Goal: Task Accomplishment & Management: Manage account settings

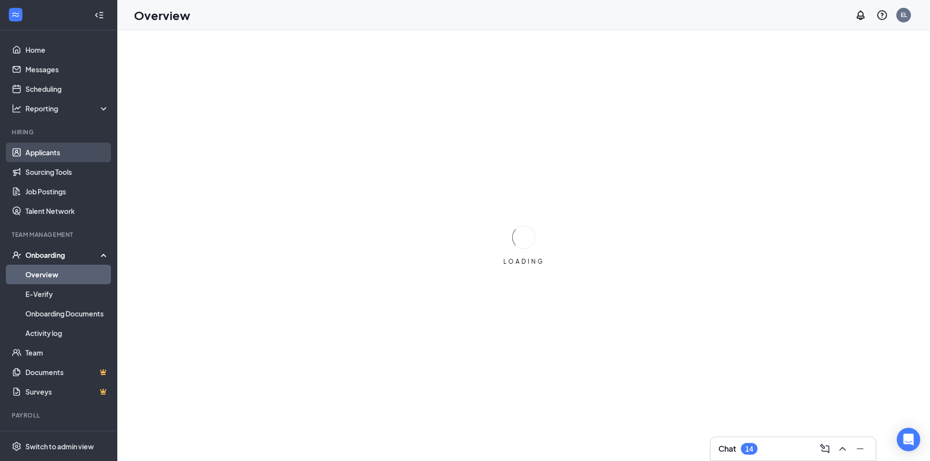
click at [74, 151] on link "Applicants" at bounding box center [67, 153] width 84 height 20
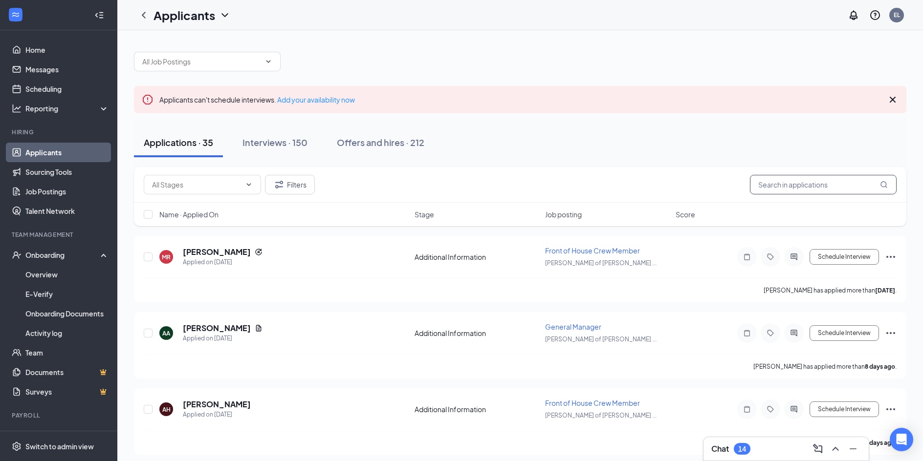
click at [798, 194] on input "text" at bounding box center [823, 185] width 147 height 20
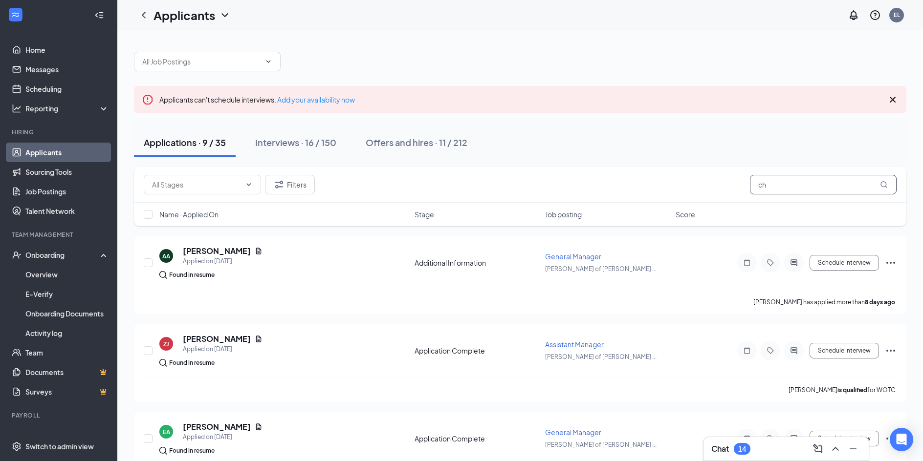
type input "c"
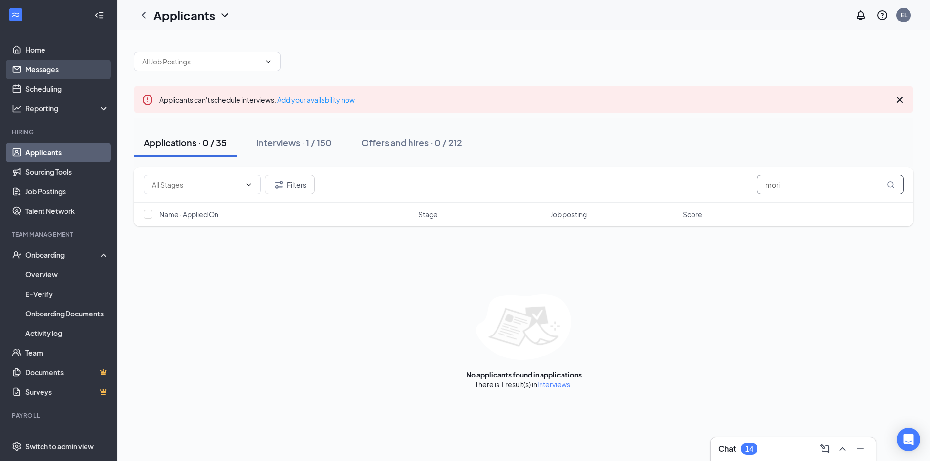
type input "mori"
click at [52, 69] on link "Messages" at bounding box center [67, 70] width 84 height 20
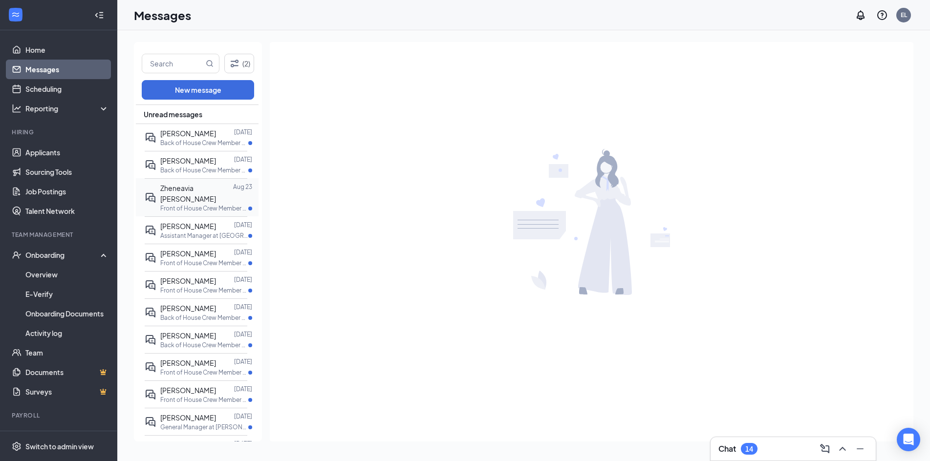
click at [186, 193] on div "Zheneavia [PERSON_NAME]" at bounding box center [196, 194] width 73 height 22
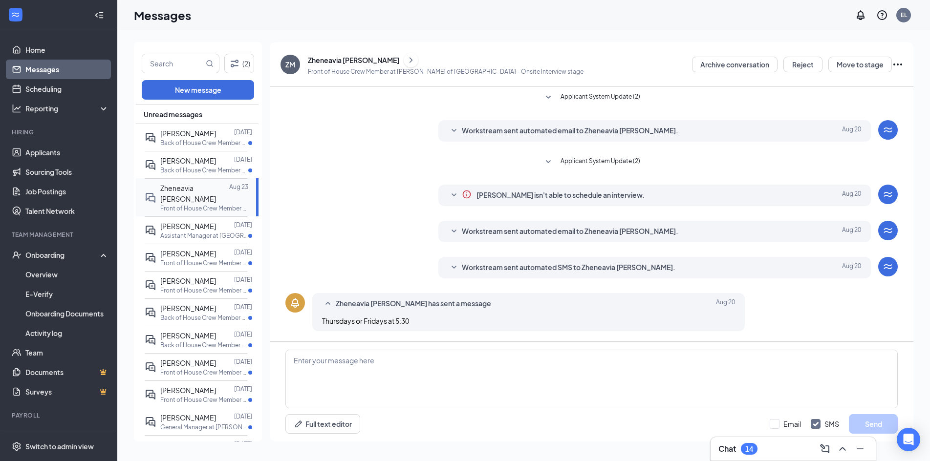
scroll to position [63, 0]
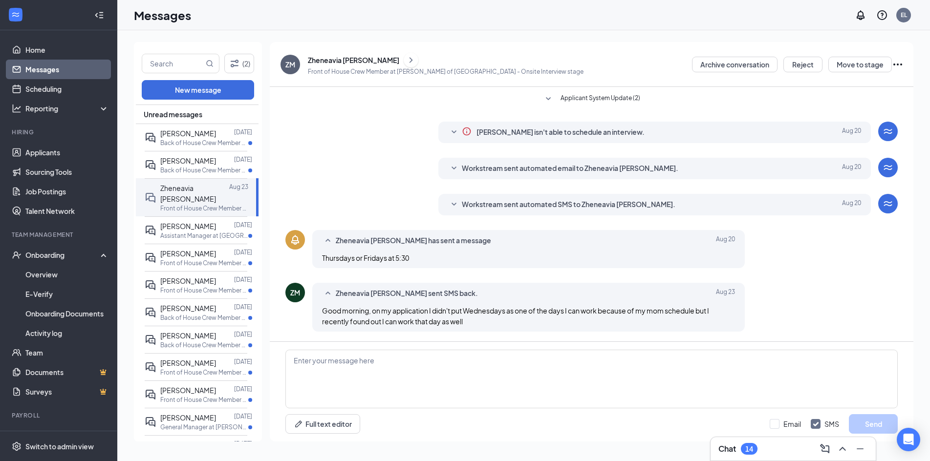
click at [902, 63] on icon "Ellipses" at bounding box center [898, 65] width 12 height 12
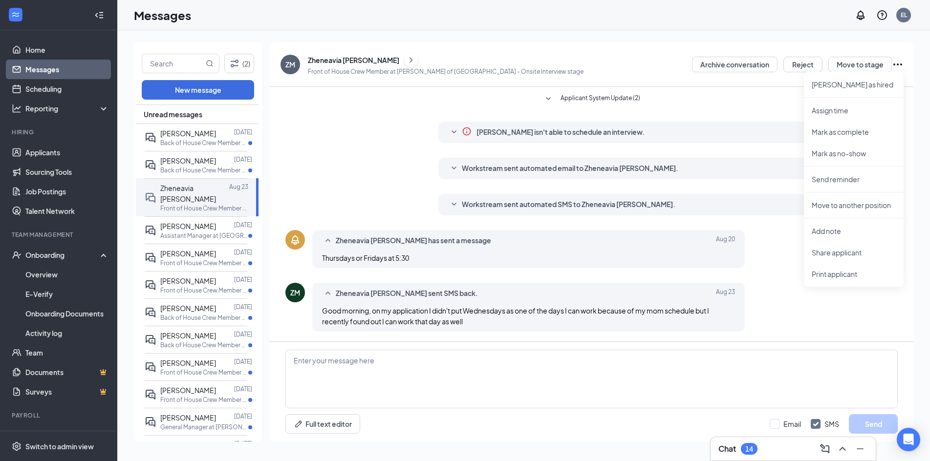
click at [327, 62] on div "Zheneavia [PERSON_NAME]" at bounding box center [353, 60] width 91 height 10
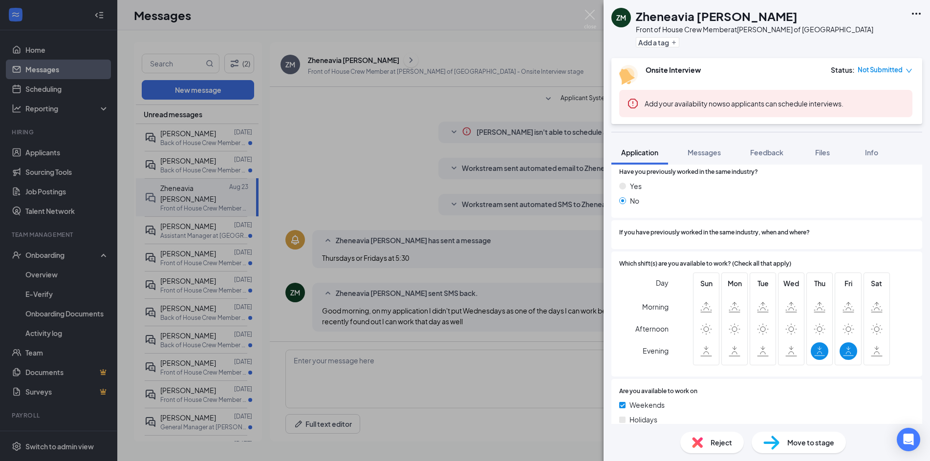
scroll to position [388, 0]
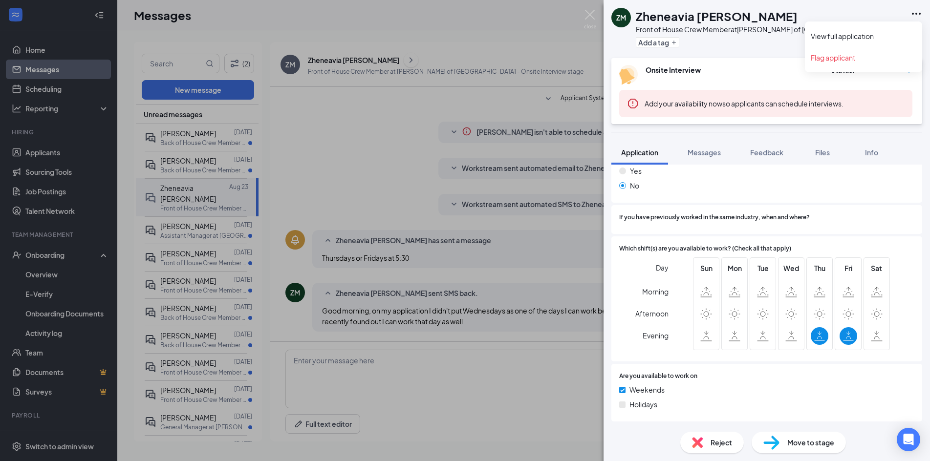
click at [919, 15] on icon "Ellipses" at bounding box center [917, 14] width 12 height 12
click at [873, 32] on link "View full application" at bounding box center [864, 36] width 106 height 10
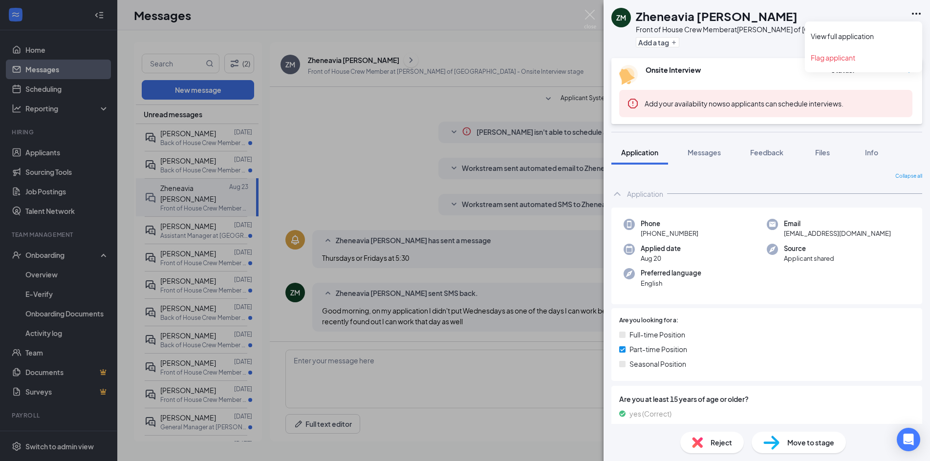
click at [919, 14] on icon "Ellipses" at bounding box center [916, 14] width 9 height 2
click at [434, 369] on div "ZM Zheneavia Morisseau Front of House Crew Member at Culver's of Cooper City Ad…" at bounding box center [465, 230] width 930 height 461
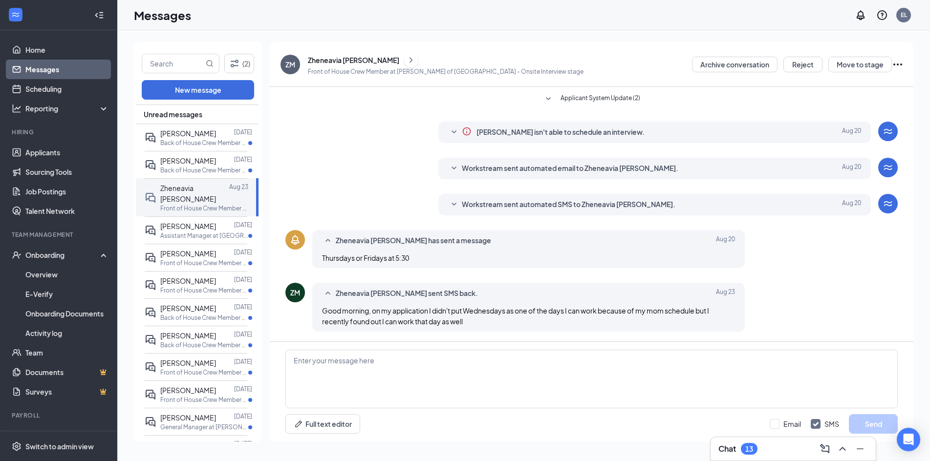
click at [897, 67] on icon "Ellipses" at bounding box center [898, 65] width 12 height 12
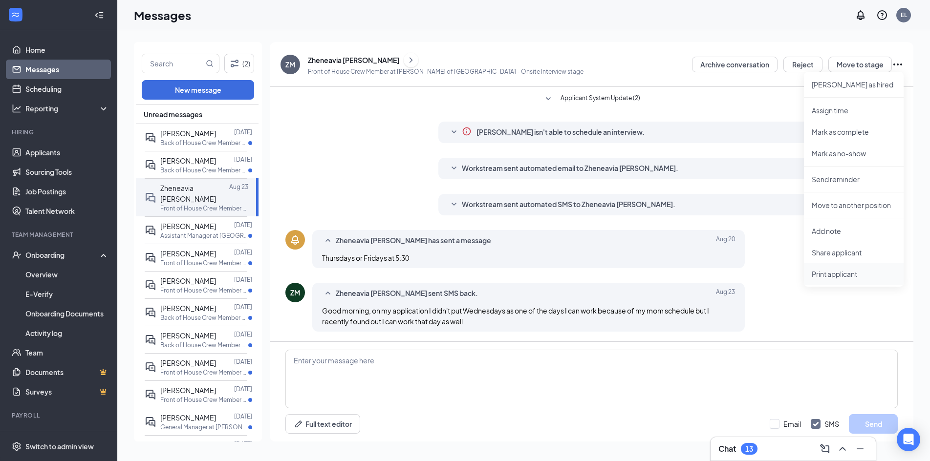
click at [856, 274] on p "Print applicant" at bounding box center [854, 274] width 84 height 10
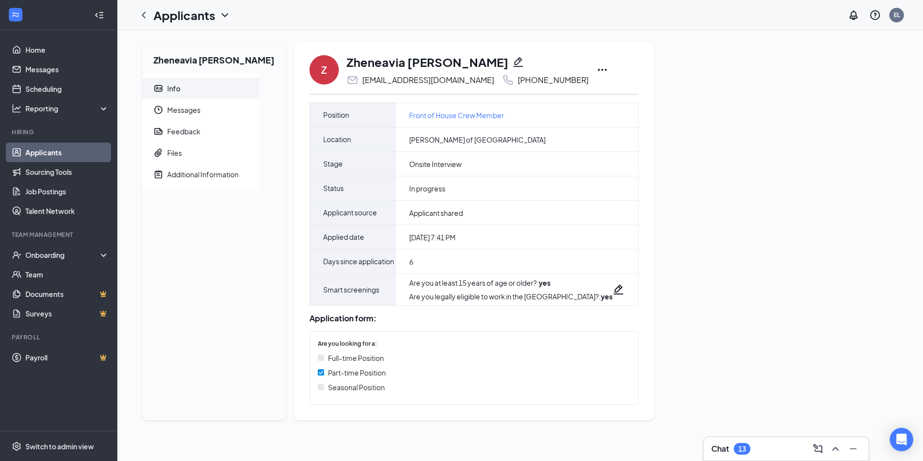
click at [596, 72] on icon "Ellipses" at bounding box center [602, 70] width 12 height 12
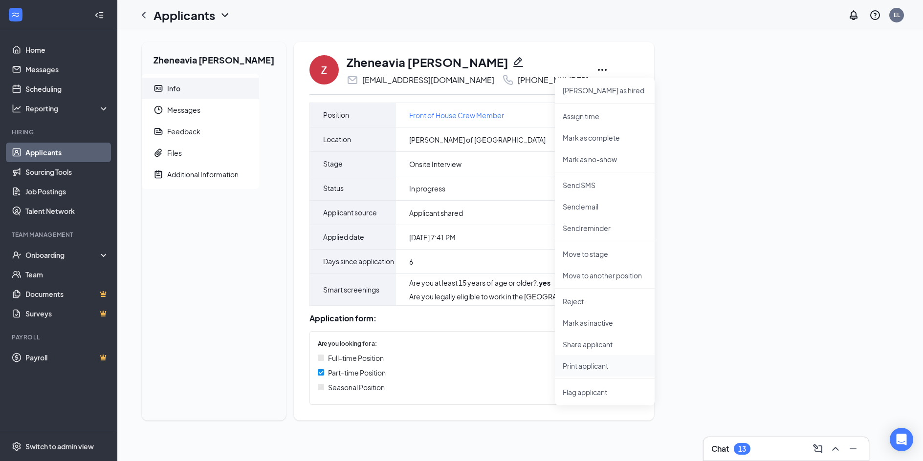
click at [592, 363] on p "Print applicant" at bounding box center [605, 366] width 84 height 10
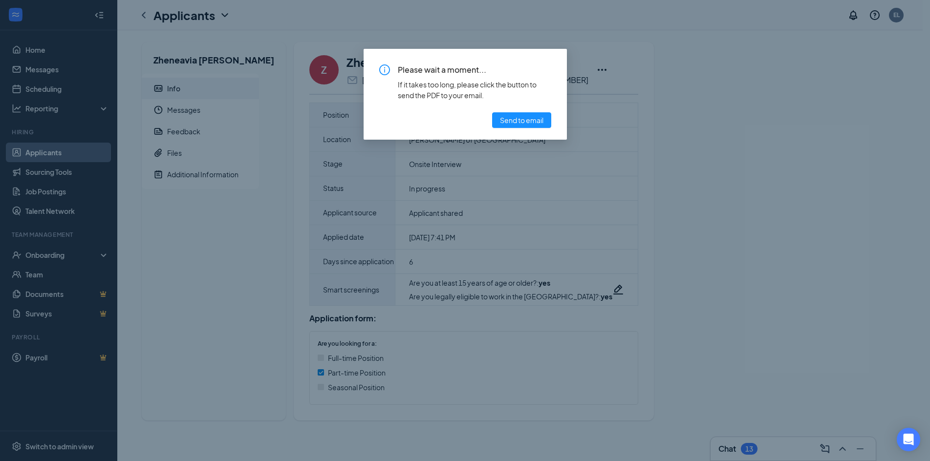
click at [836, 104] on div "Please wait a moment... If it takes too long, please click the button to send t…" at bounding box center [465, 230] width 930 height 461
